Goal: Task Accomplishment & Management: Manage account settings

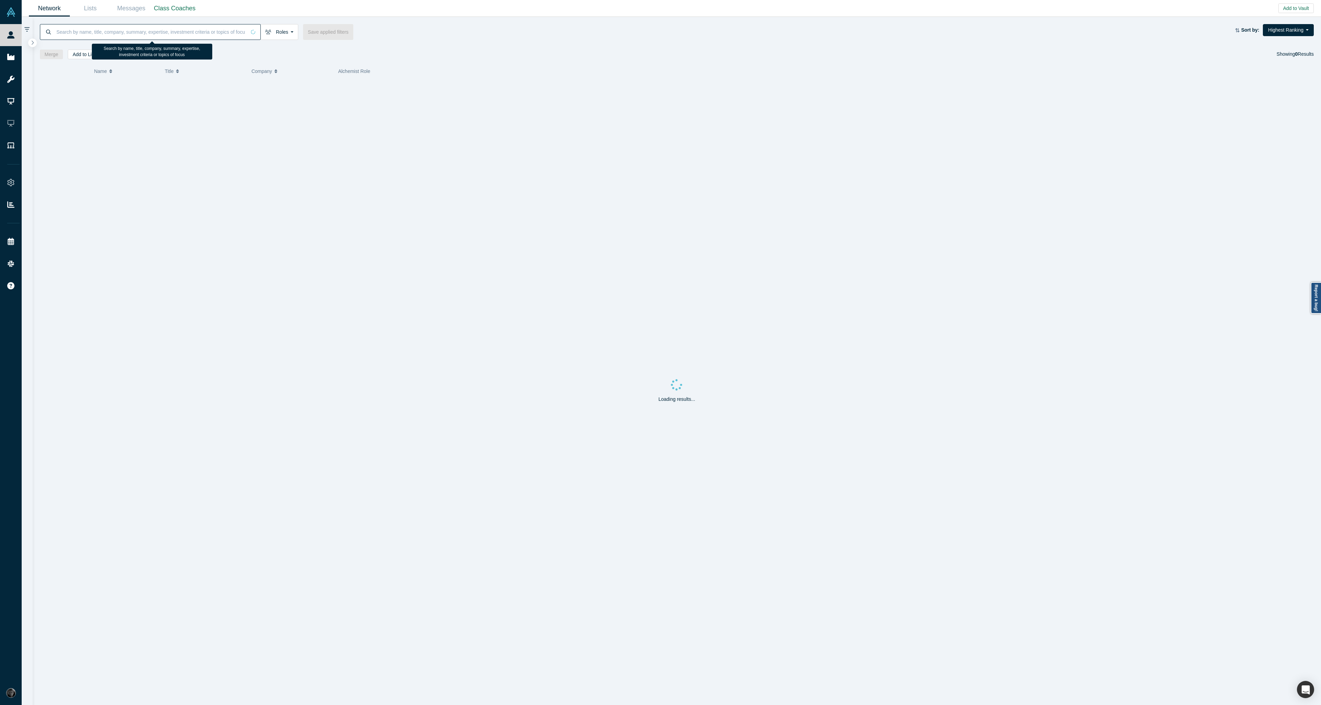
click at [191, 26] on input at bounding box center [151, 32] width 190 height 16
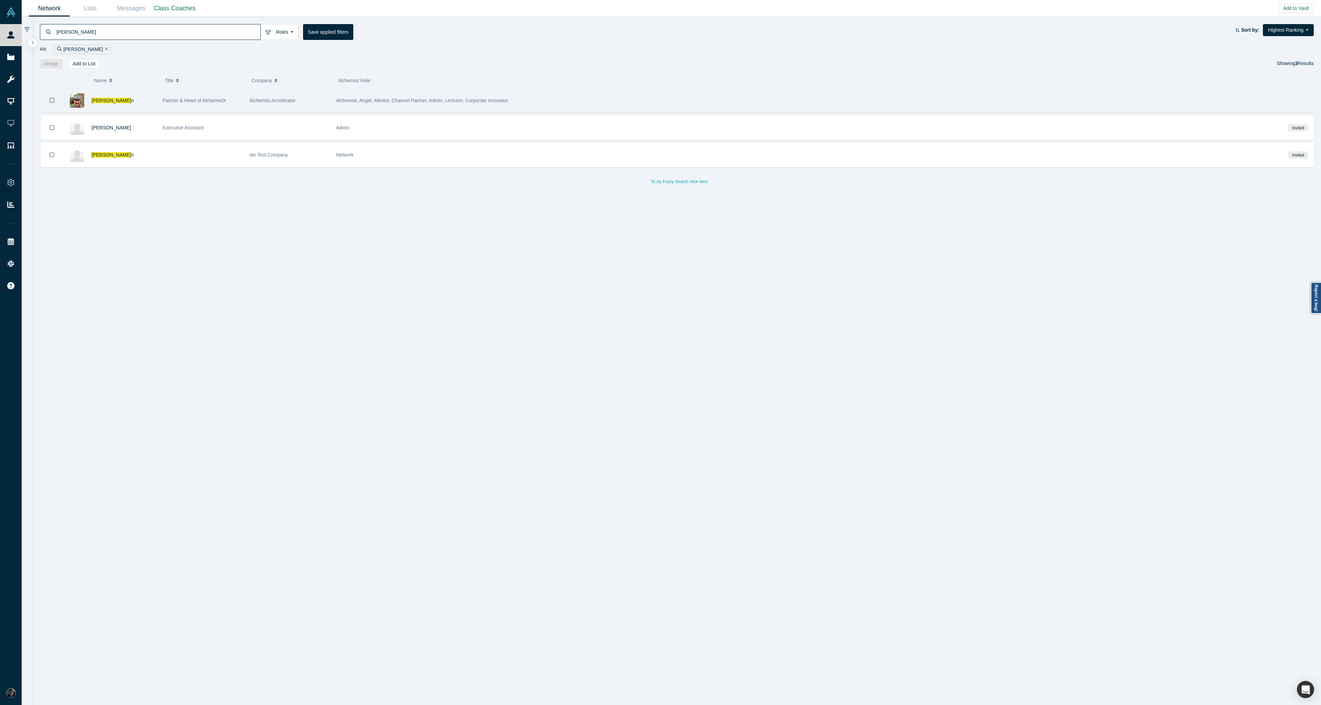
type input "ian bergma"
click at [253, 98] on span "Alchemist Accelerator" at bounding box center [272, 101] width 46 height 6
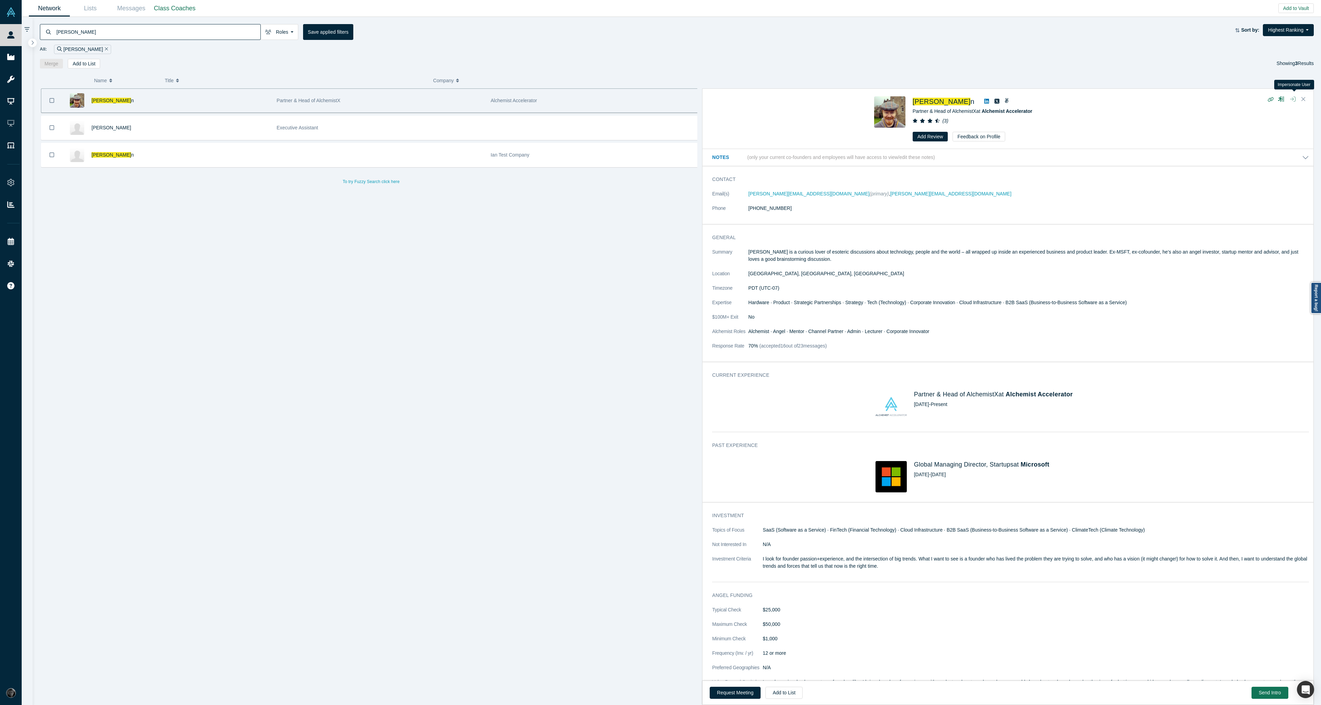
click at [1295, 99] on button "button" at bounding box center [1292, 100] width 11 height 10
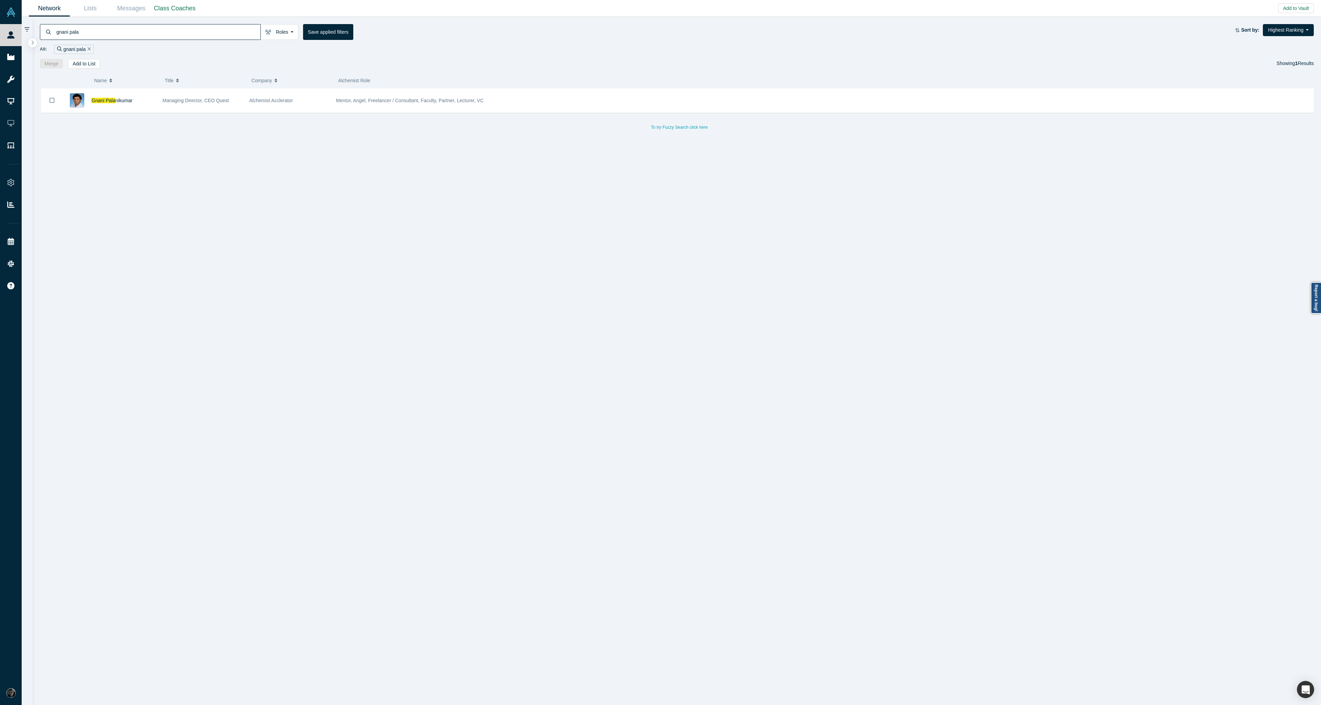
type input "gnani pala"
click at [216, 100] on span "Managing Director, CEO Quest" at bounding box center [196, 101] width 66 height 6
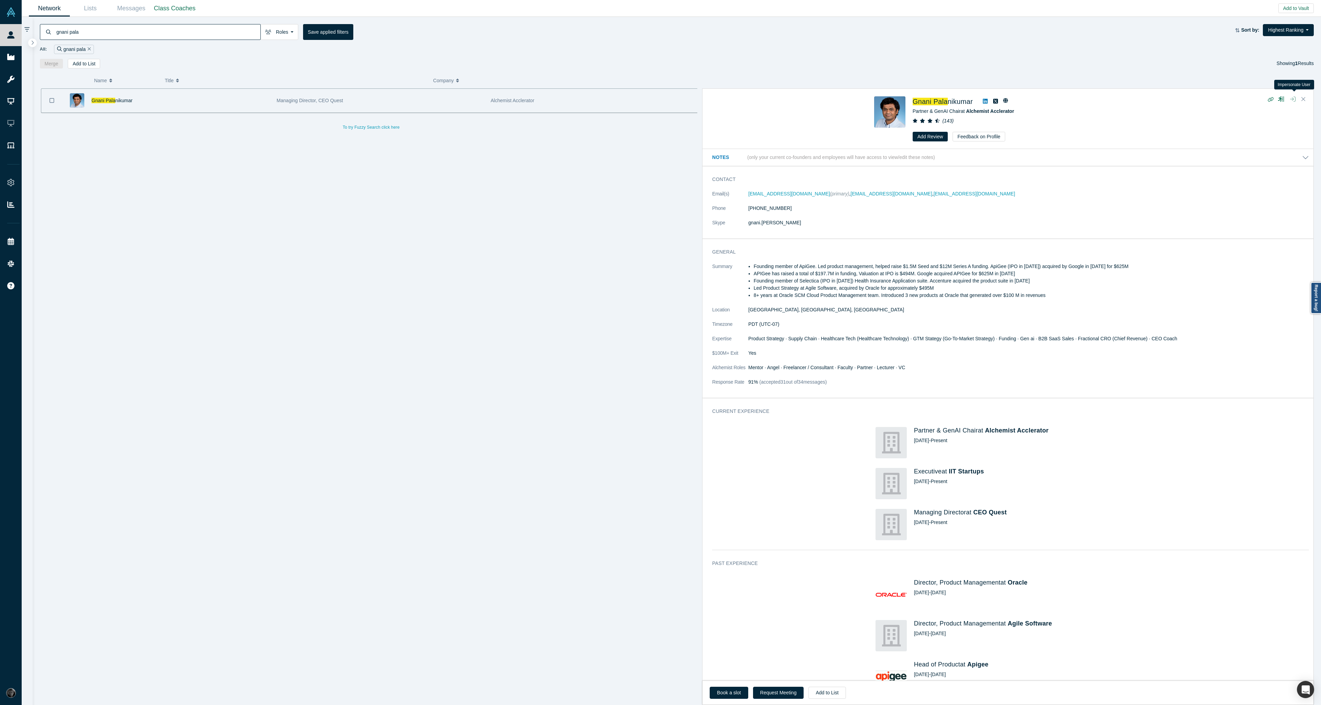
click at [1293, 102] on button "button" at bounding box center [1292, 100] width 11 height 10
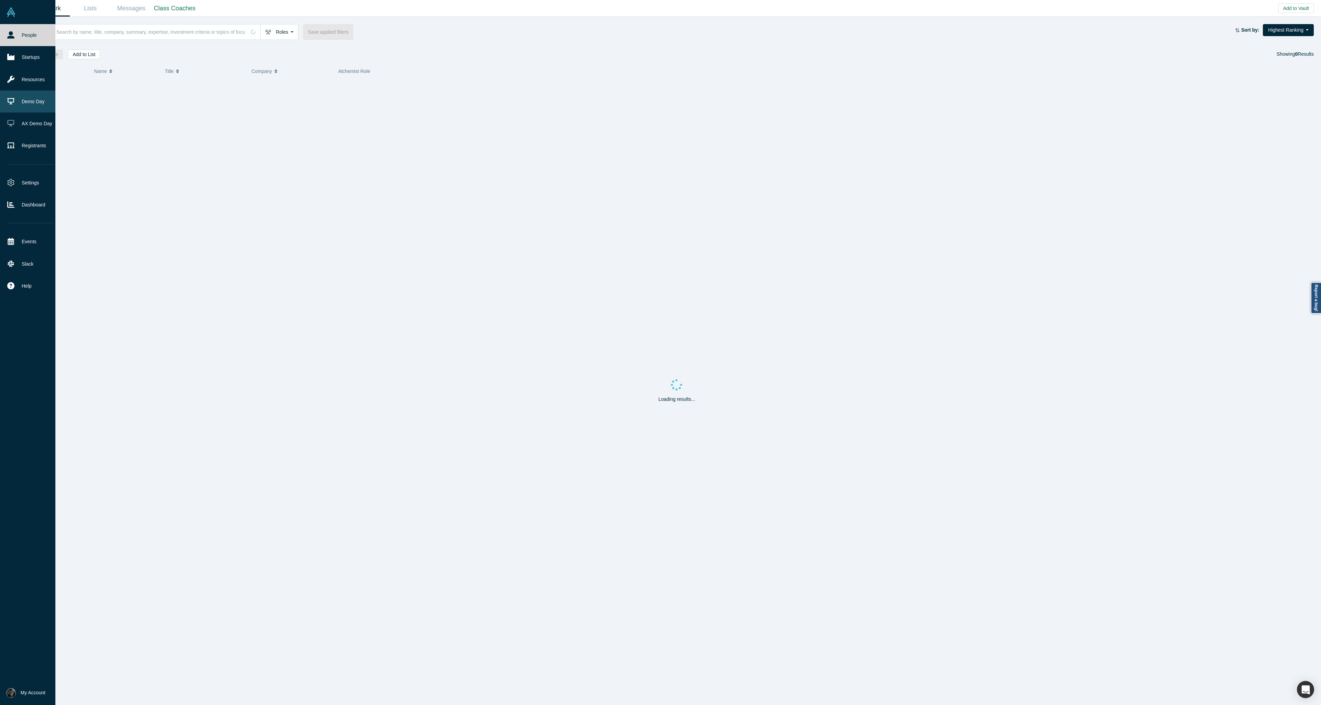
click at [22, 99] on link "Demo Day" at bounding box center [30, 101] width 61 height 22
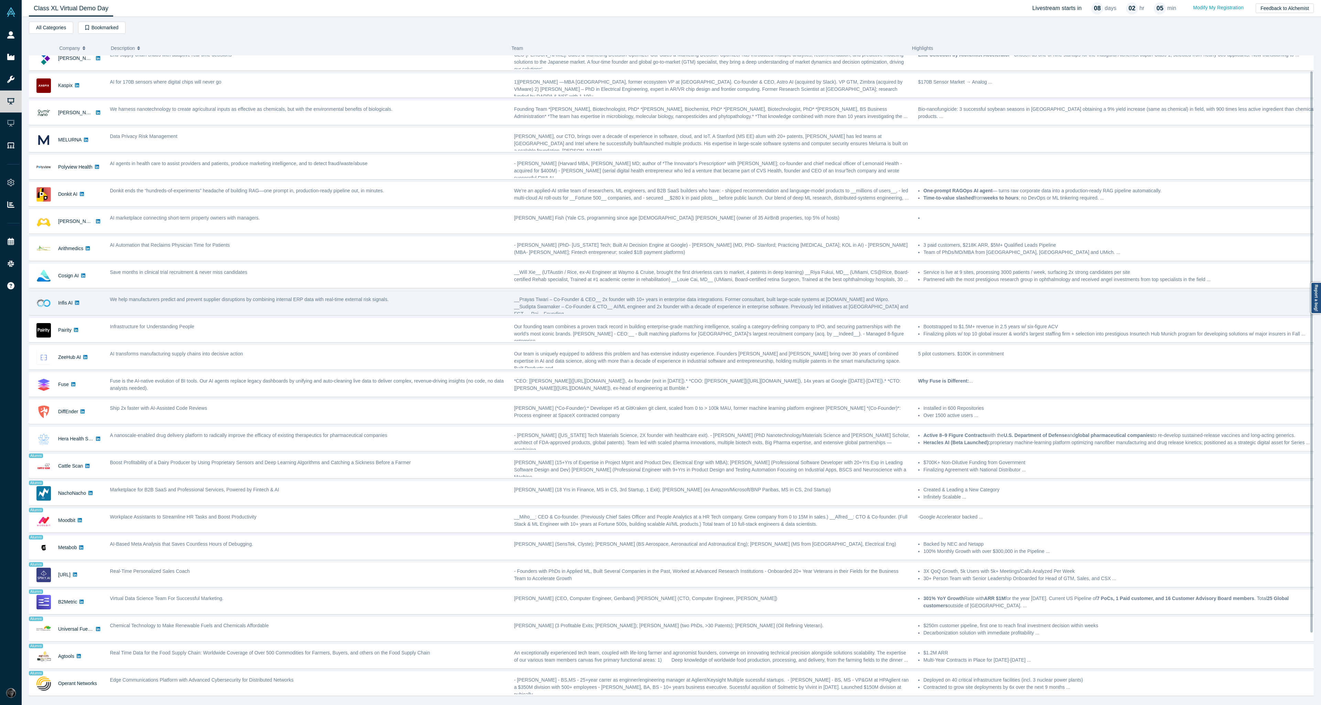
scroll to position [9, 0]
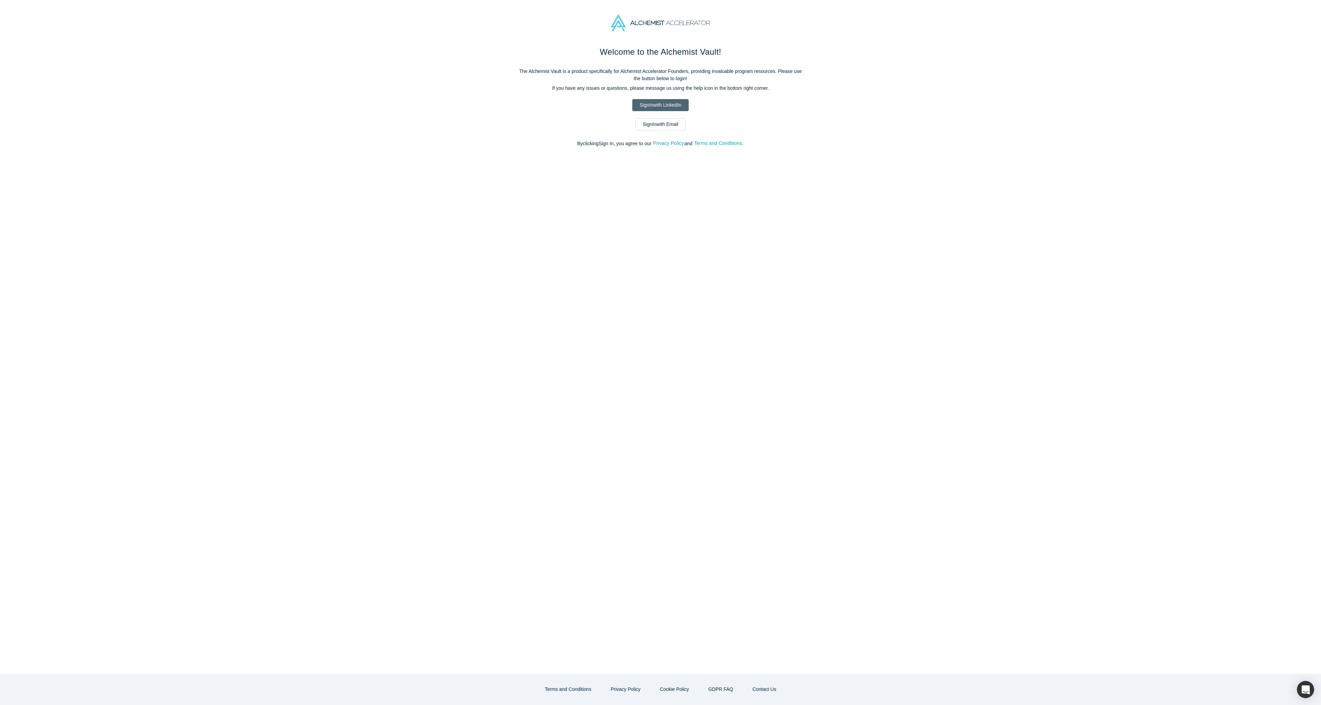
click at [686, 104] on link "Sign In with LinkedIn" at bounding box center [660, 105] width 56 height 12
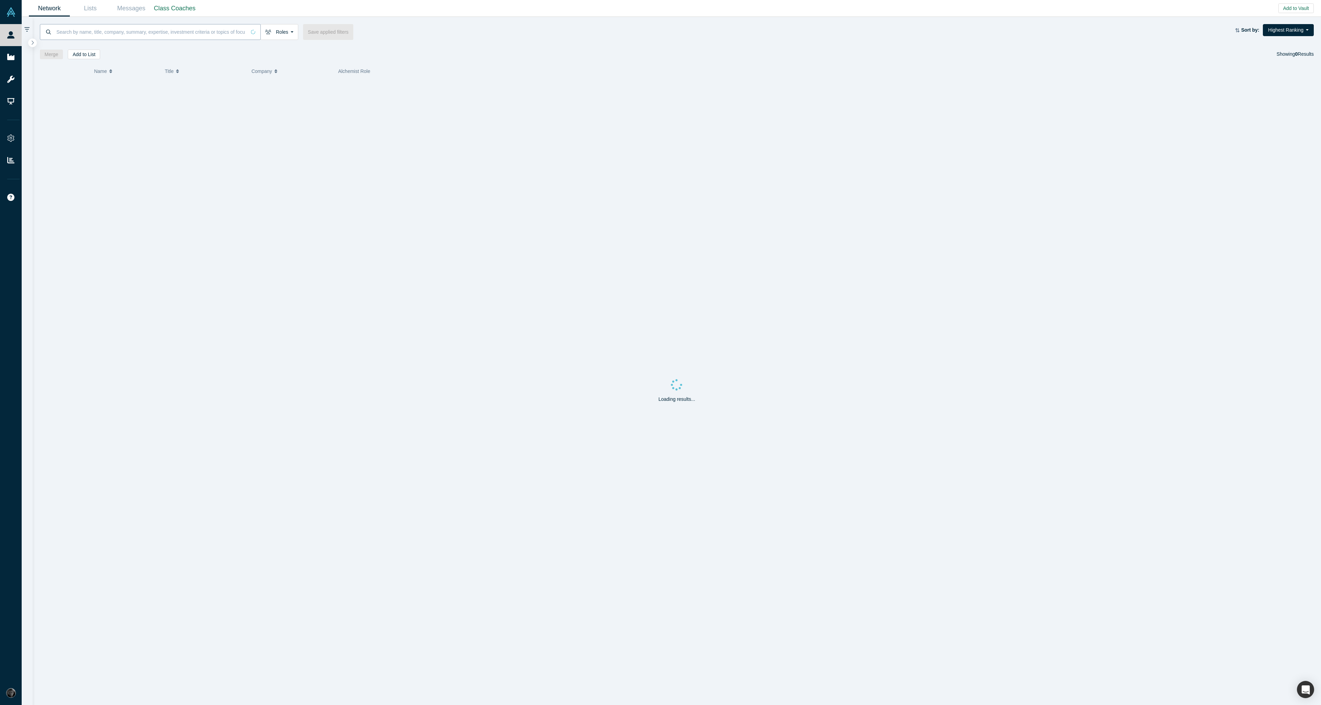
click at [102, 34] on input at bounding box center [151, 32] width 190 height 16
type input "ally hoa"
click at [52, 98] on icon "Bookmark" at bounding box center [52, 100] width 5 height 7
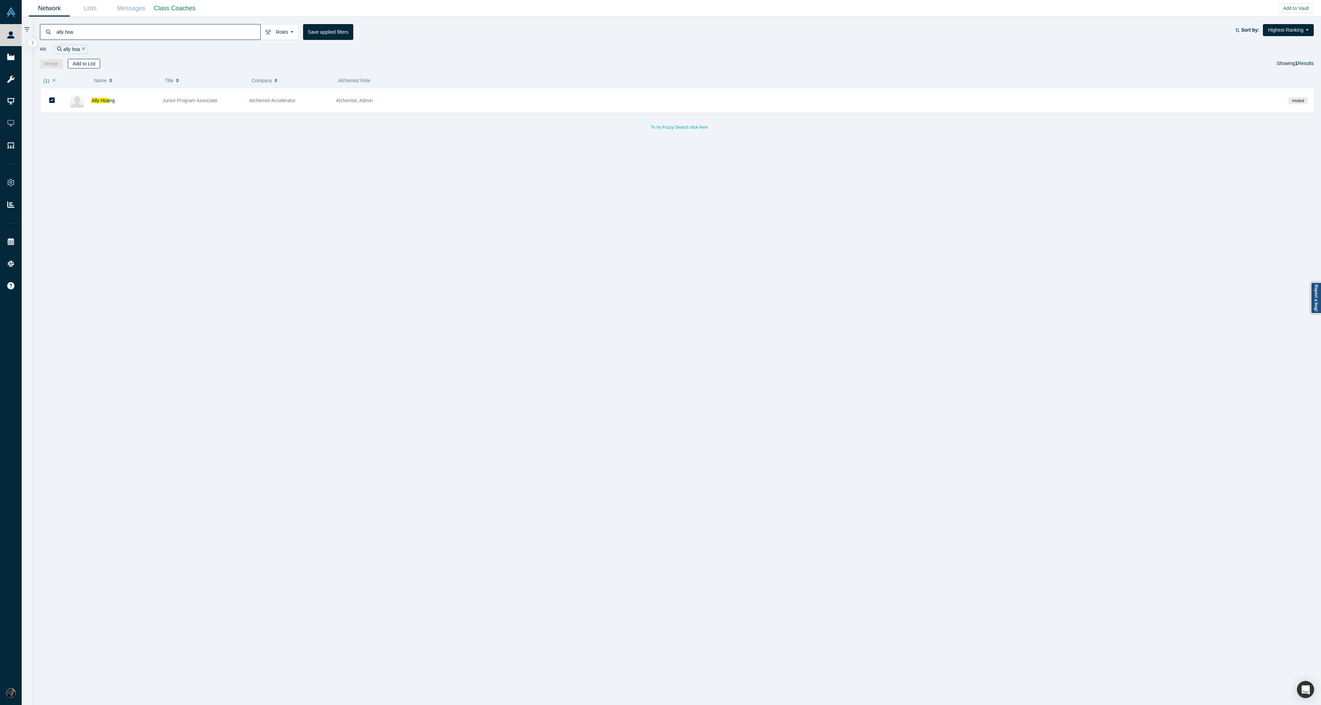
click at [95, 65] on button "Add to List" at bounding box center [84, 64] width 32 height 10
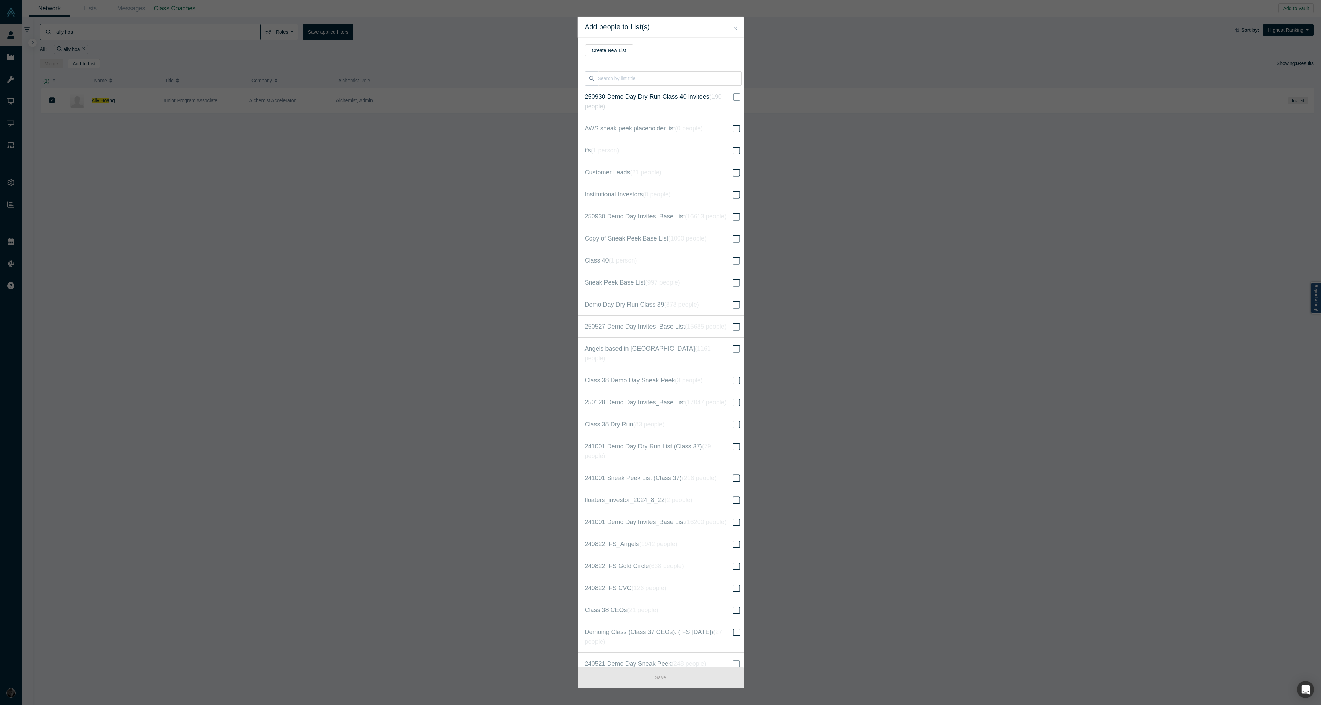
click at [733, 96] on icon at bounding box center [736, 97] width 7 height 8
click at [0, 0] on input "250930 Demo Day Dry Run Class 40 invitees ( 190 people )" at bounding box center [0, 0] width 0 height 0
click at [641, 681] on button "Save" at bounding box center [660, 678] width 166 height 22
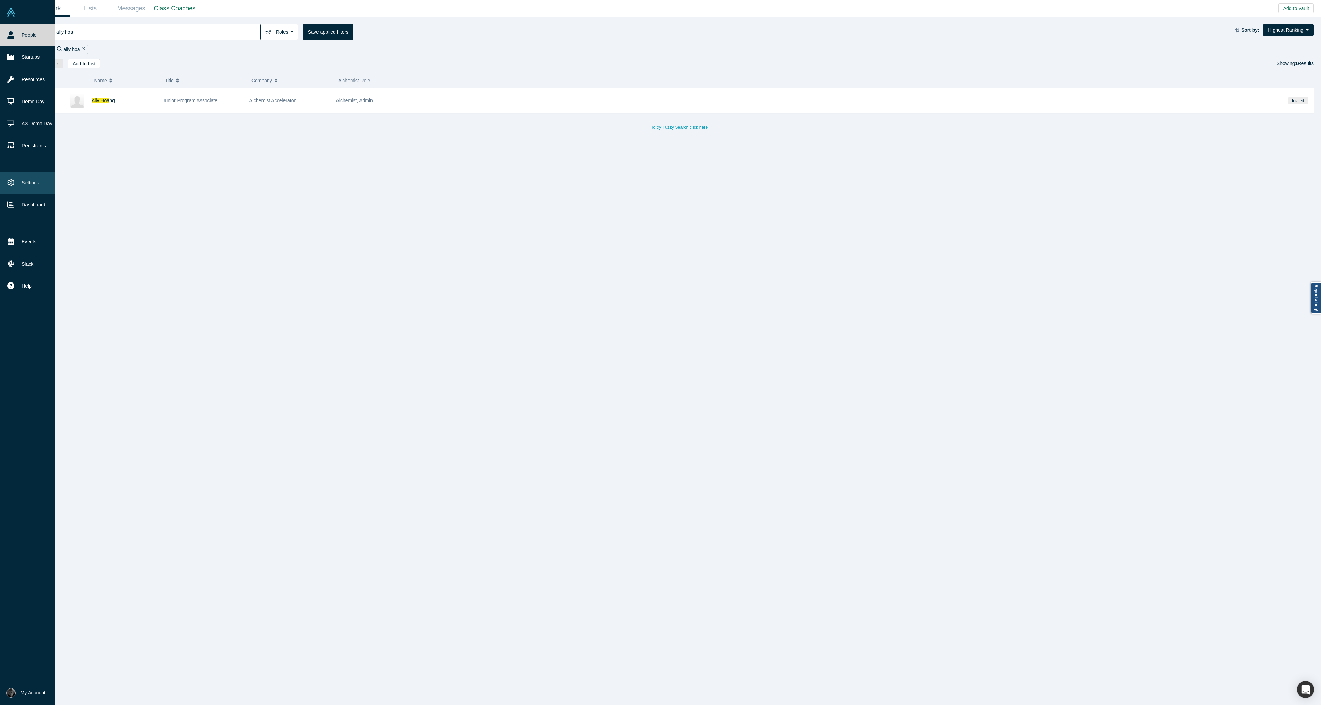
click at [28, 180] on link "Settings" at bounding box center [30, 183] width 61 height 22
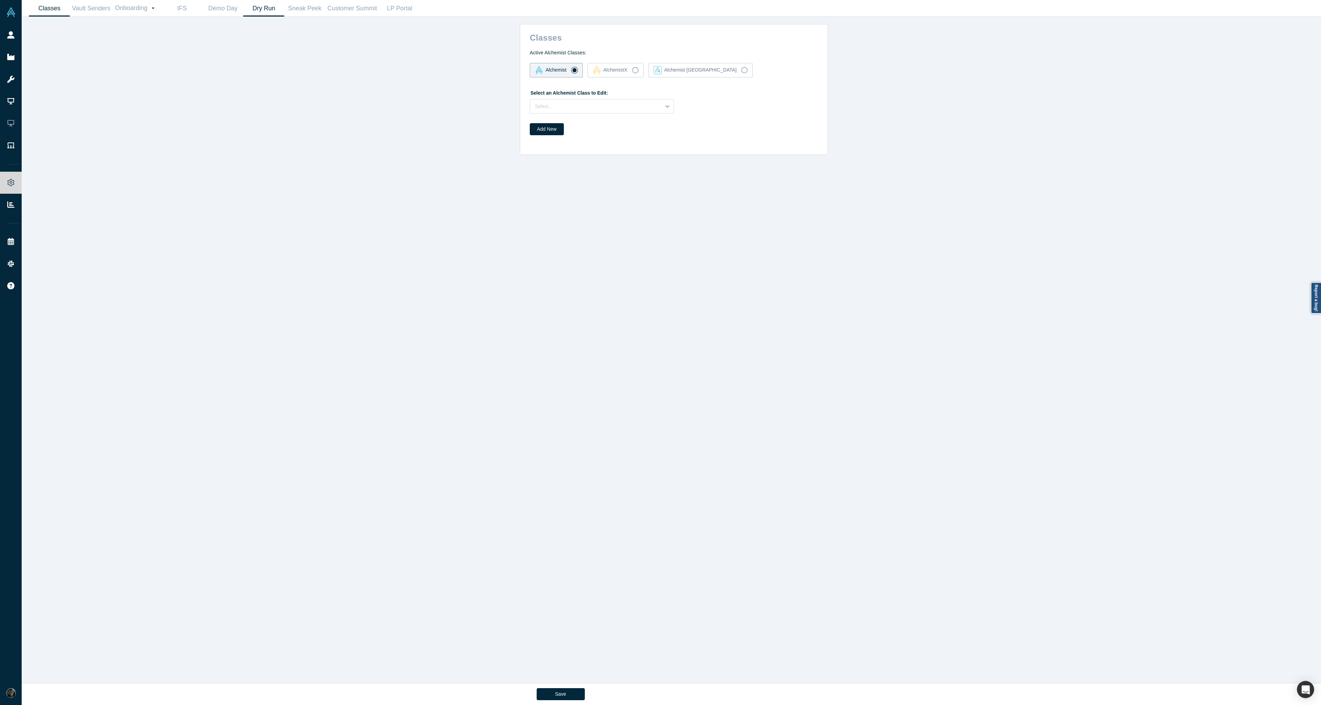
click at [259, 9] on link "Dry Run" at bounding box center [263, 8] width 41 height 16
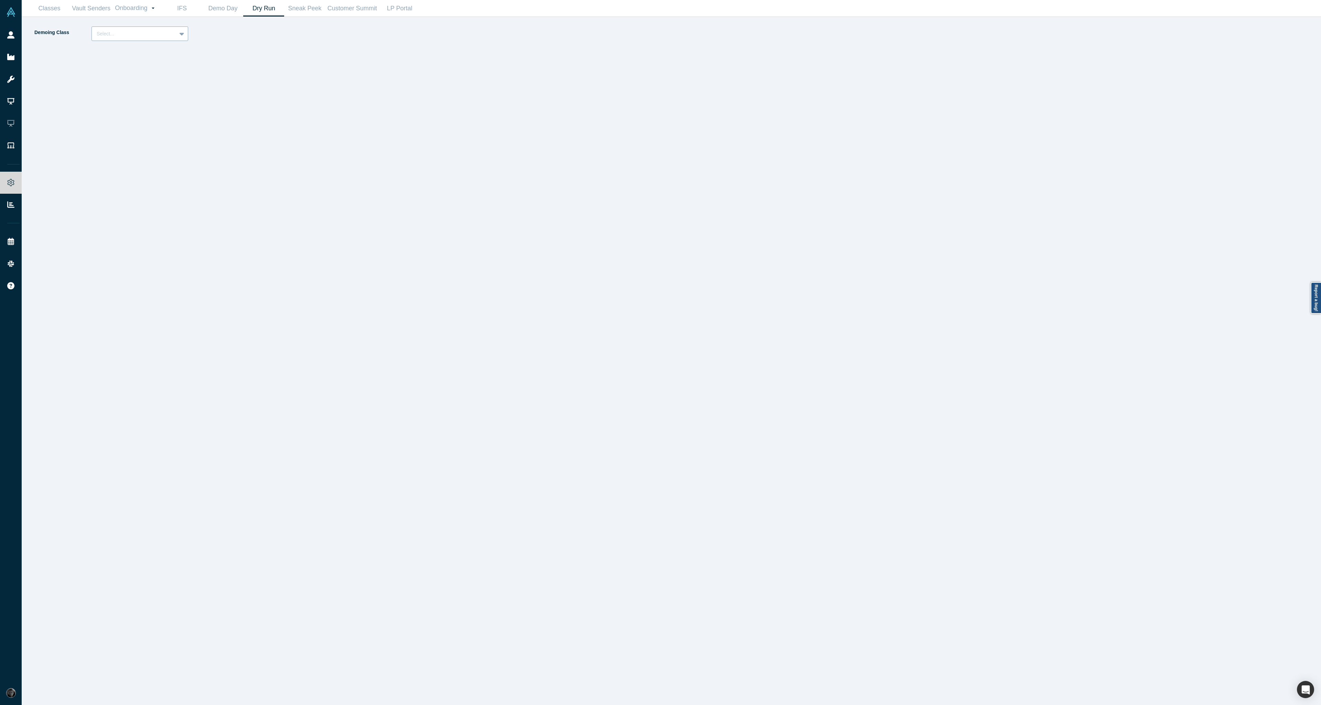
click at [156, 34] on div at bounding box center [134, 34] width 75 height 9
click at [153, 59] on div "Alchemist 40 (Active)" at bounding box center [139, 63] width 97 height 13
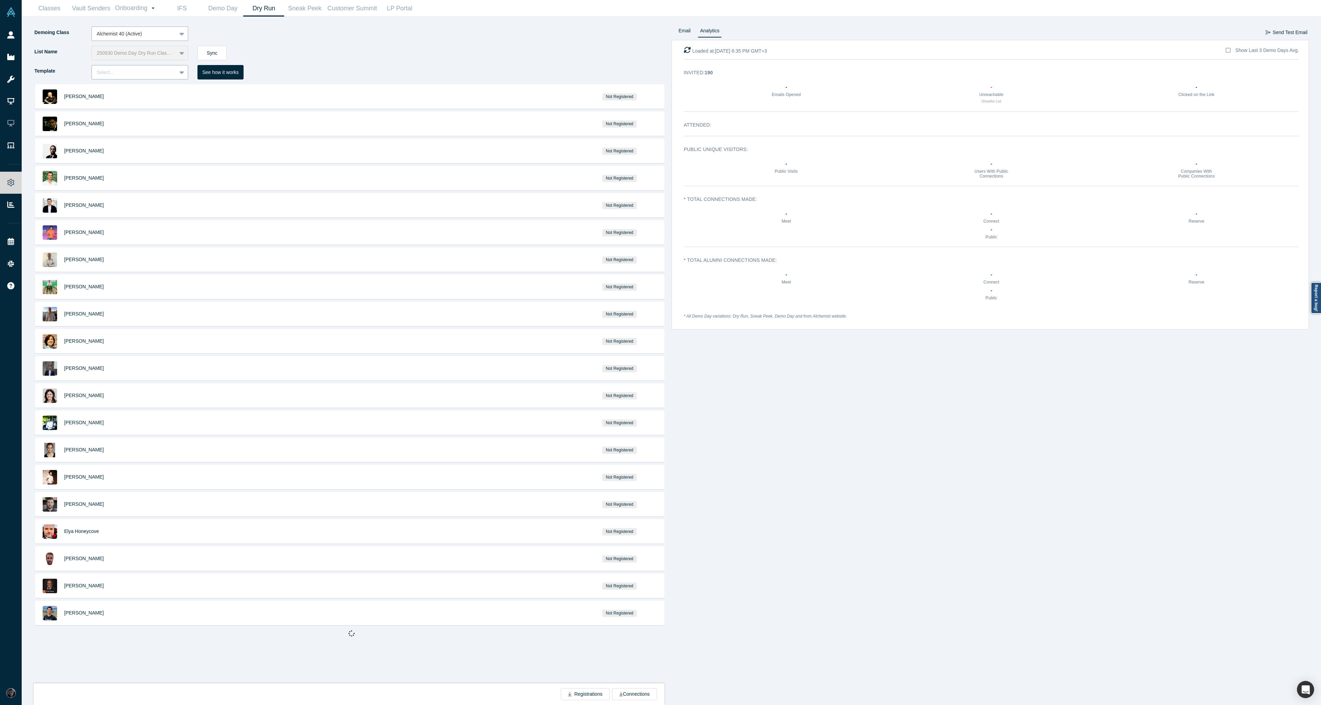
click at [163, 70] on div "Select..." at bounding box center [134, 72] width 75 height 7
click at [160, 93] on div "Invite" at bounding box center [139, 89] width 97 height 13
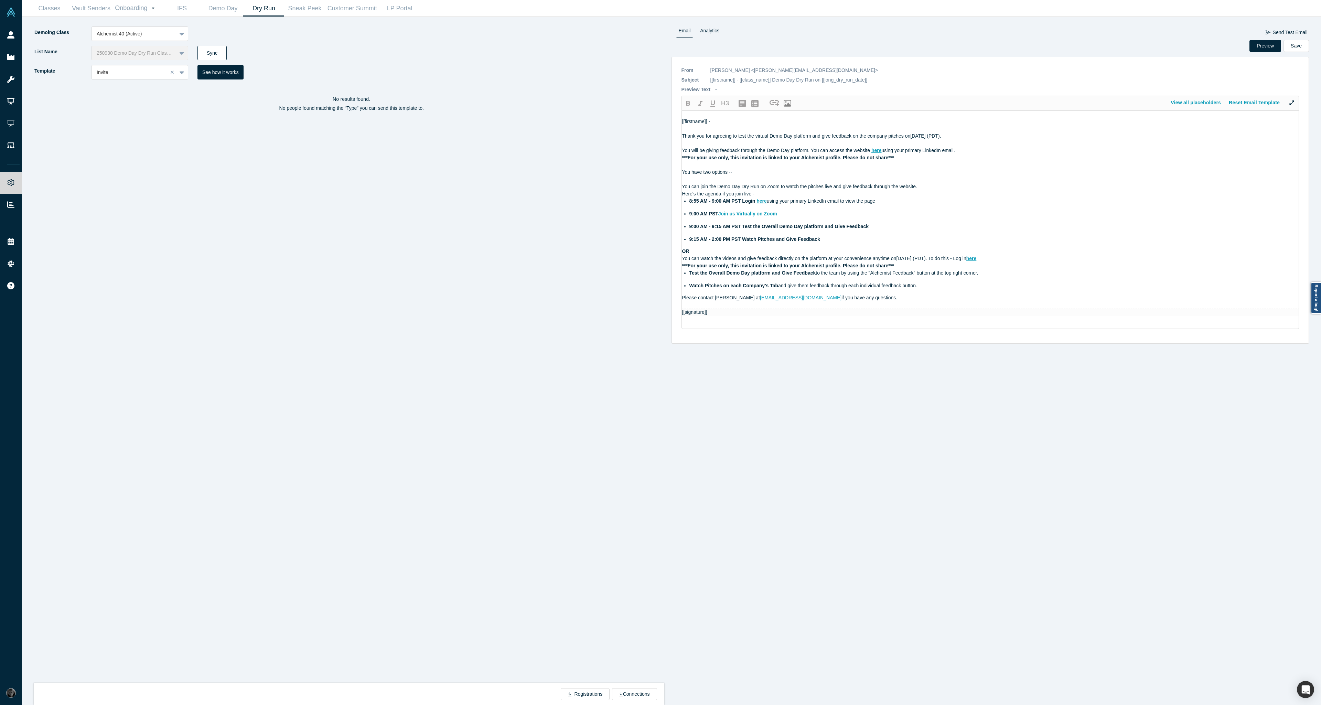
click at [209, 56] on button "Sync" at bounding box center [211, 53] width 29 height 14
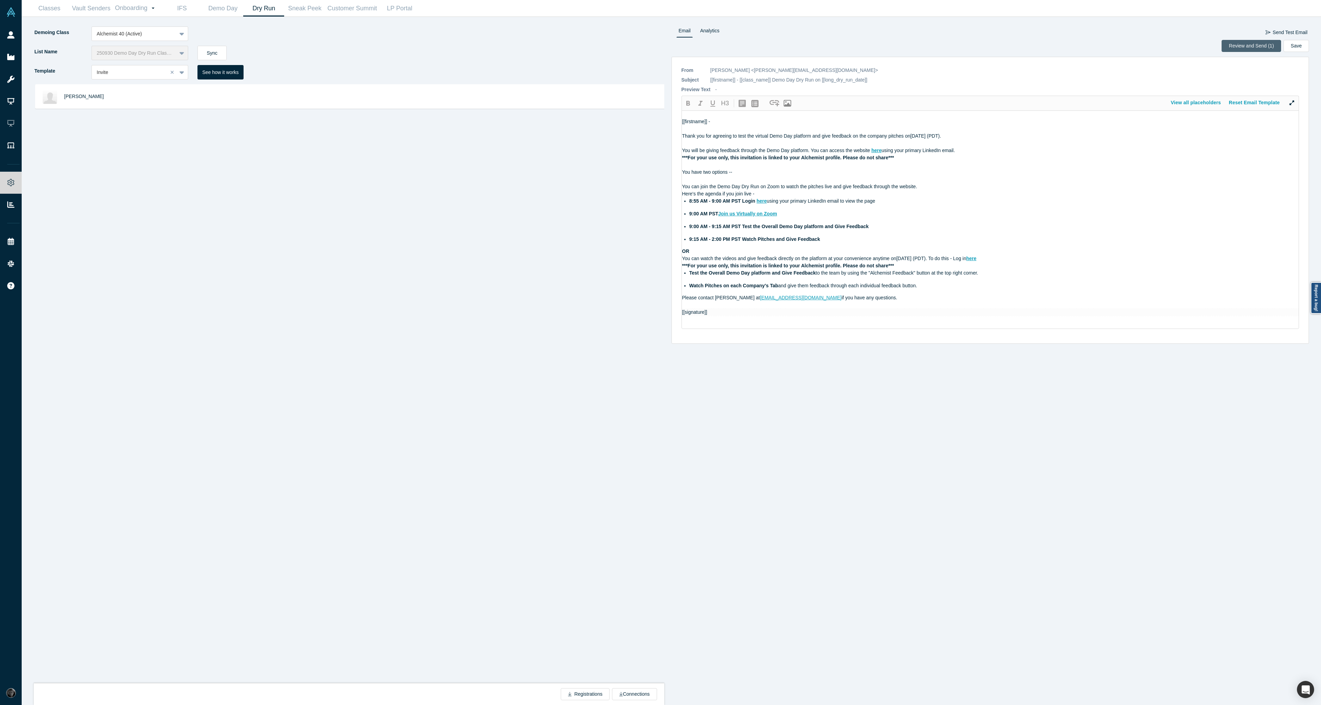
click at [1266, 47] on button "Review and Send (1)" at bounding box center [1251, 46] width 60 height 12
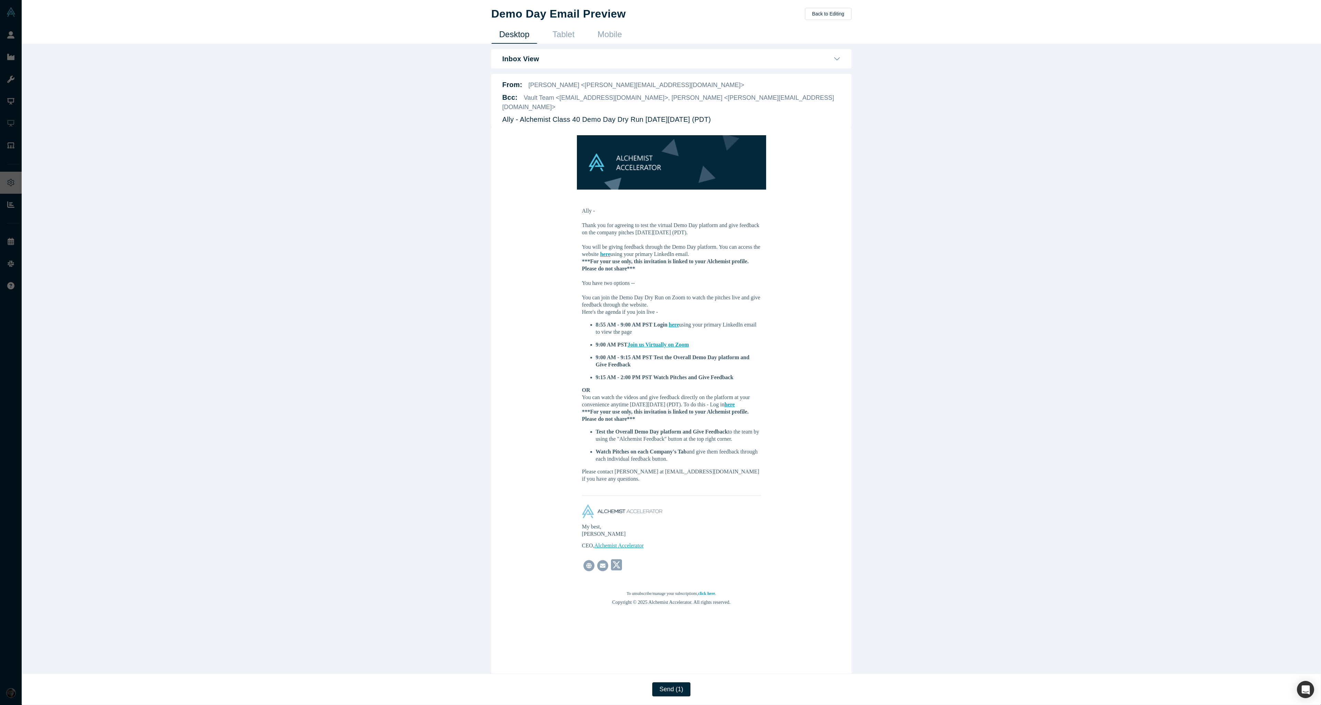
click at [702, 651] on body "Alchemist Accelerator Demo Day Class 40 ͏ ͏ ͏ ͏ ͏ ͏ ͏ ͏ ͏ ͏ ͏ ͏ ͏ ͏ ͏ ͏ ͏ ͏ ͏ ͏…" at bounding box center [671, 397] width 338 height 541
click at [679, 689] on button "Send (1)" at bounding box center [671, 689] width 38 height 14
